Goal: Task Accomplishment & Management: Manage account settings

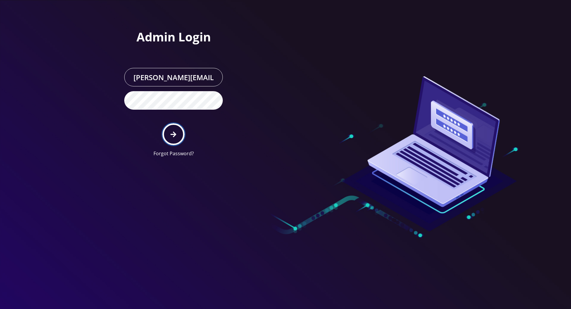
click at [174, 134] on icon "submit" at bounding box center [173, 135] width 6 height 6
type input "[PERSON_NAME][EMAIL_ADDRESS][DOMAIN_NAME]"
click at [181, 132] on button "submit" at bounding box center [173, 135] width 22 height 22
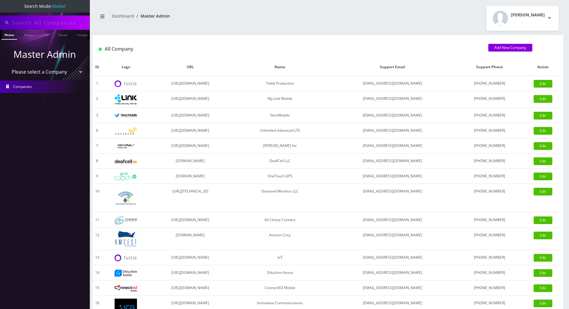
click at [67, 22] on input "text" at bounding box center [50, 22] width 76 height 11
paste input "[EMAIL_ADDRESS][DOMAIN_NAME]"
type input "rawktix2@gmail.com"
click at [64, 37] on link "Email" at bounding box center [63, 35] width 14 height 10
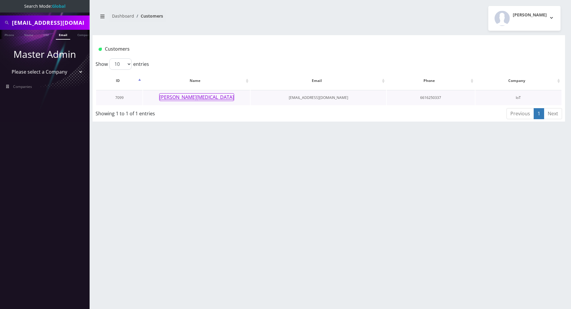
click at [199, 98] on button "[PERSON_NAME][MEDICAL_DATA]" at bounding box center [196, 97] width 75 height 8
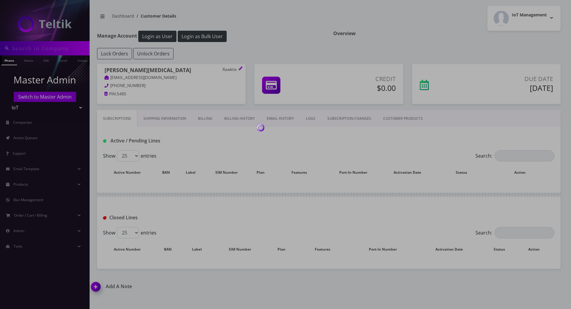
type input "rawktix2@gmail.com"
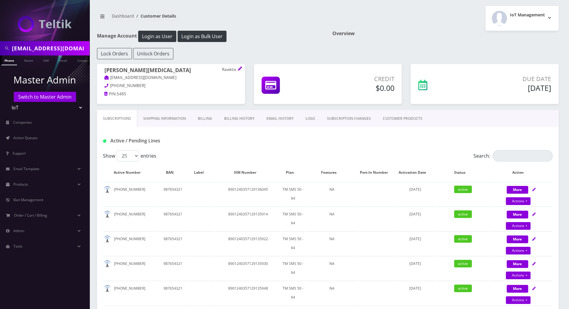
click at [273, 144] on div "Active / Pending Lines" at bounding box center [327, 141] width 459 height 10
click at [498, 137] on div "Active / Pending Lines" at bounding box center [327, 141] width 459 height 10
click at [417, 141] on div "Active / Pending Lines" at bounding box center [327, 141] width 459 height 10
drag, startPoint x: 141, startPoint y: 70, endPoint x: 95, endPoint y: 70, distance: 45.1
click at [95, 70] on div "Dan Allegra Rawktix rawktix2@gmail.com 661-625-0337 PIN: 5485" at bounding box center [171, 83] width 157 height 38
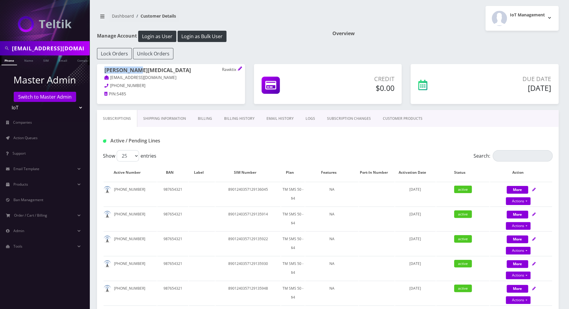
copy h1 "Dan Allegra"
click at [423, 147] on div "Active / Pending Lines" at bounding box center [328, 138] width 462 height 23
click at [418, 141] on div "Active / Pending Lines" at bounding box center [327, 141] width 459 height 10
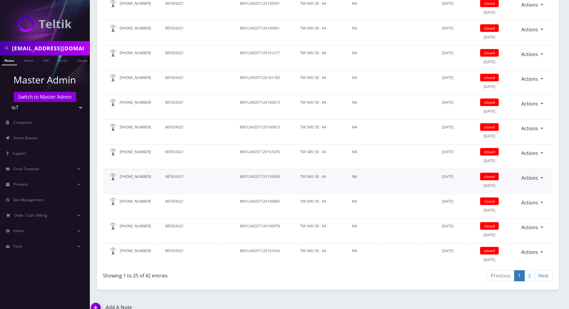
scroll to position [1245, 0]
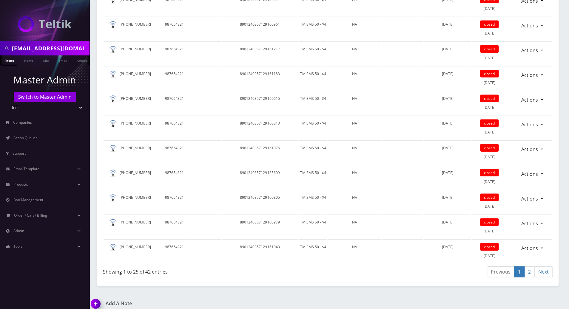
click at [94, 298] on img at bounding box center [97, 307] width 18 height 18
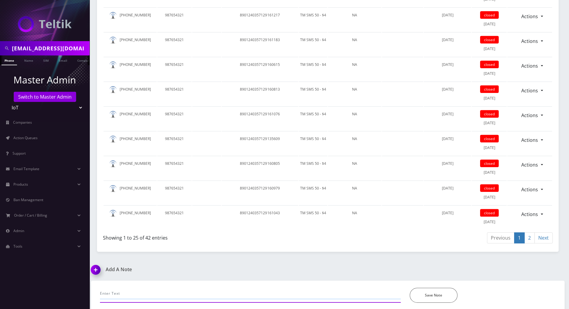
click at [193, 288] on input "text" at bounding box center [250, 293] width 301 height 11
paste input "Dan Allegra (Teltik) rawktix2@gmail.com bcn: 8438149803 *has more than 200 line…"
click at [195, 289] on input "Dan Allegra (Teltik) rawktix2@gmail.com bcn: 8438149803 *has more than 200 line…" at bounding box center [250, 293] width 301 height 11
type input "Dan Allegra (Teltik) rawktix2@gmail.com bcn: 8438149803 *has more than 200 line…"
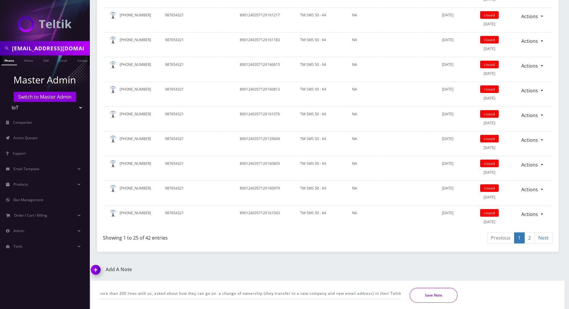
scroll to position [0, 0]
click at [449, 290] on button "Save Note" at bounding box center [434, 295] width 48 height 15
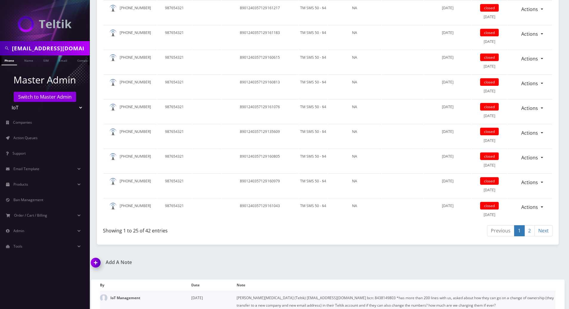
scroll to position [1288, 0]
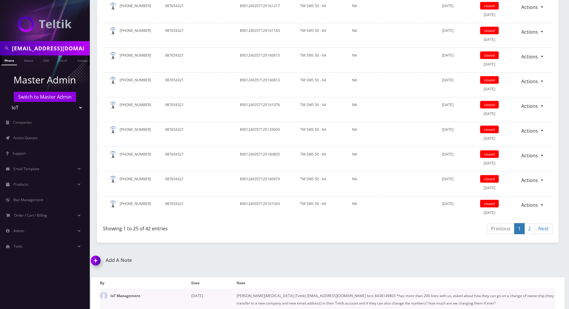
drag, startPoint x: 449, startPoint y: 300, endPoint x: 235, endPoint y: 290, distance: 213.9
click at [235, 290] on tr "IoT Management October 07, 2025 Dan Allegra (Teltik) rawktix2@gmail.com bcn: 84…" at bounding box center [328, 299] width 456 height 21
copy tr "Dan Allegra (Teltik) rawktix2@gmail.com bcn: 8438149803 *has more than 200 line…"
click at [12, 28] on div at bounding box center [45, 20] width 90 height 41
